Goal: Book appointment/travel/reservation

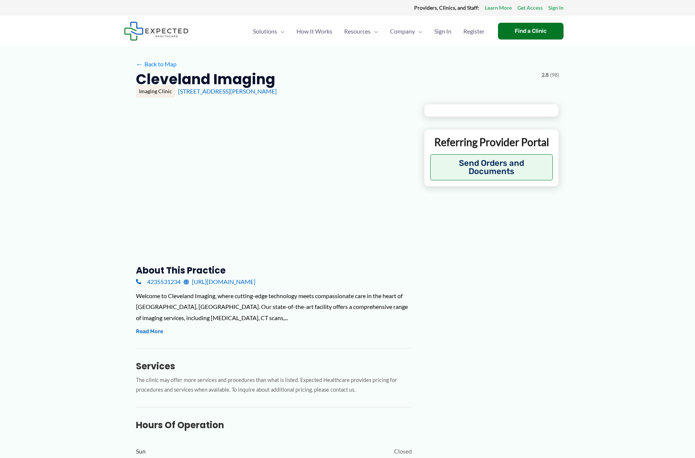
type input "**********"
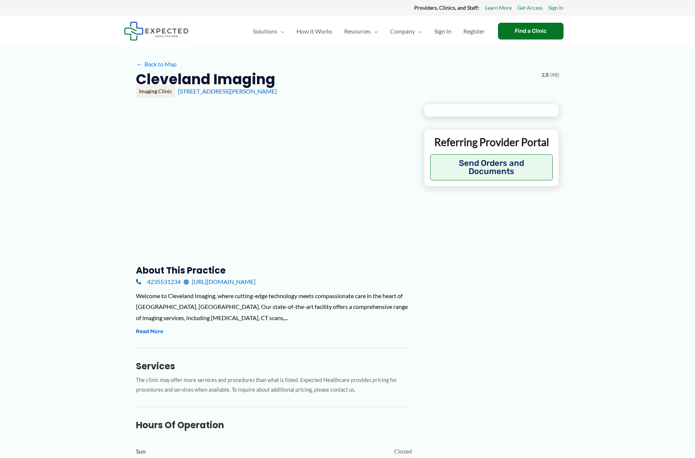
type input "**********"
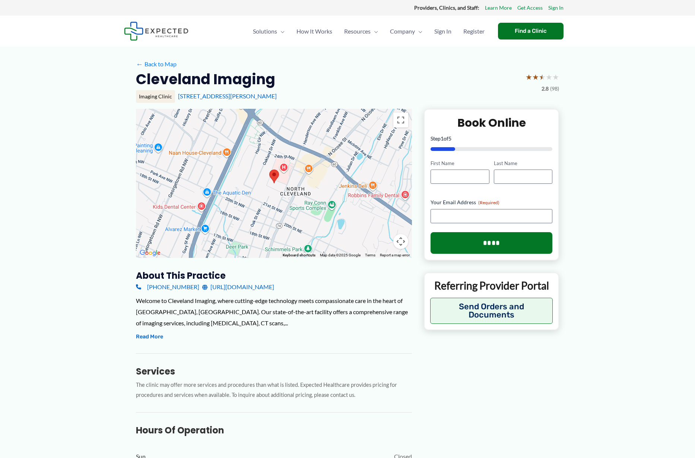
click at [262, 287] on link "[URL][DOMAIN_NAME]" at bounding box center [238, 286] width 72 height 11
